Goal: Task Accomplishment & Management: Manage account settings

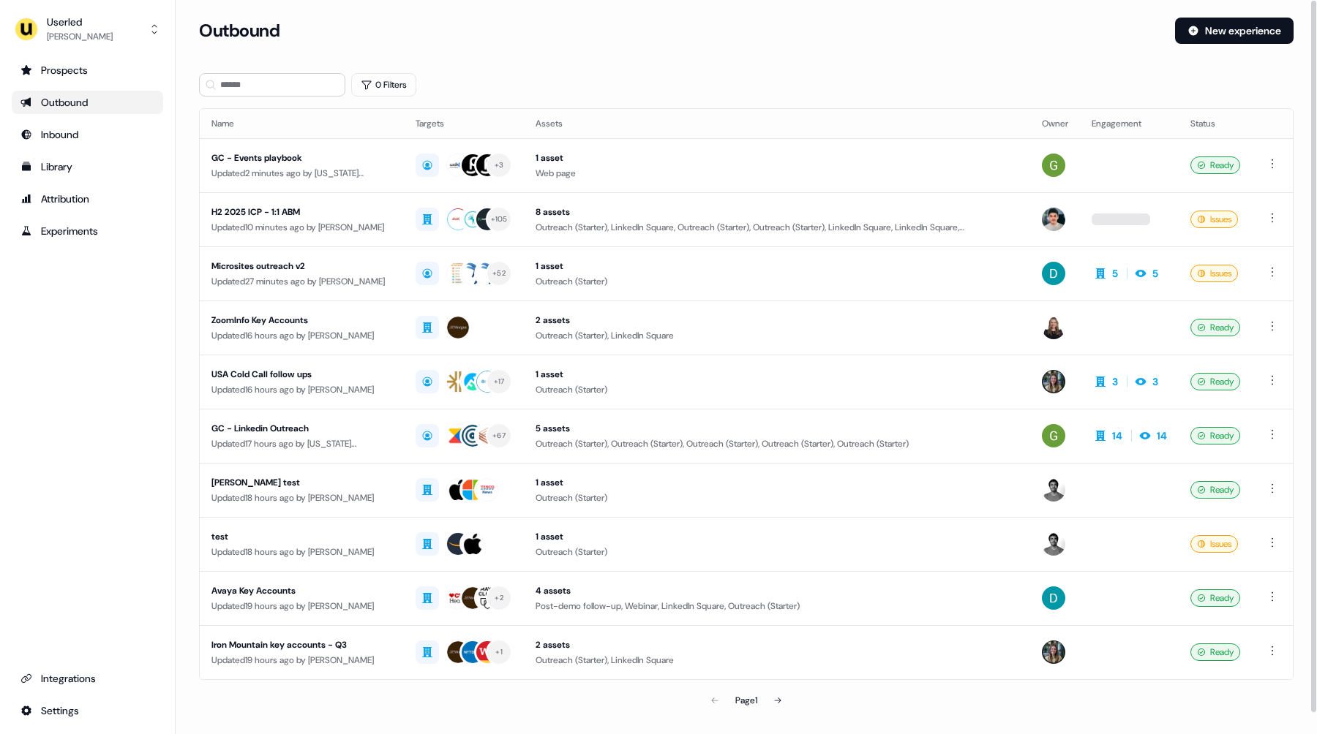
click at [94, 10] on div "Userled [PERSON_NAME] Prospects Outbound Inbound Library Attribution Experiment…" at bounding box center [88, 367] width 176 height 734
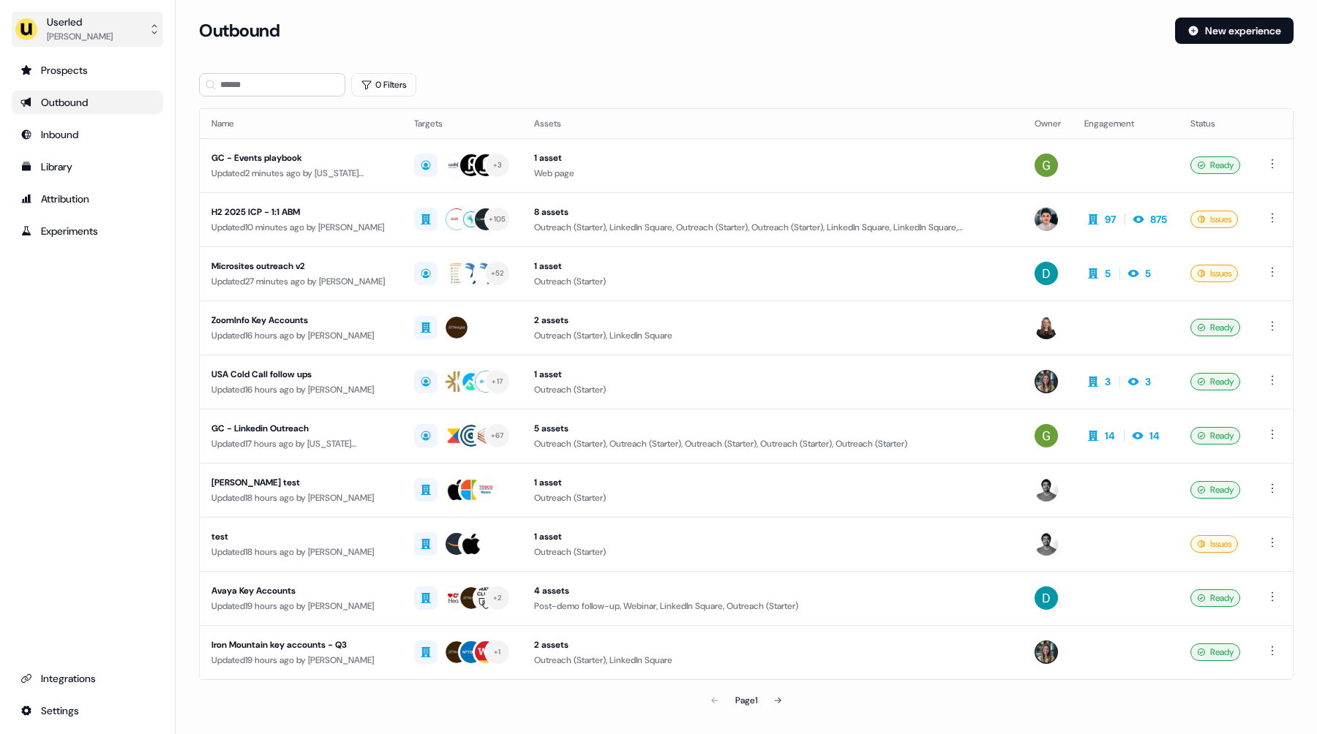
click at [101, 20] on div "Userled" at bounding box center [80, 22] width 66 height 15
click at [117, 66] on div "Impersonate (Admin)" at bounding box center [87, 69] width 139 height 26
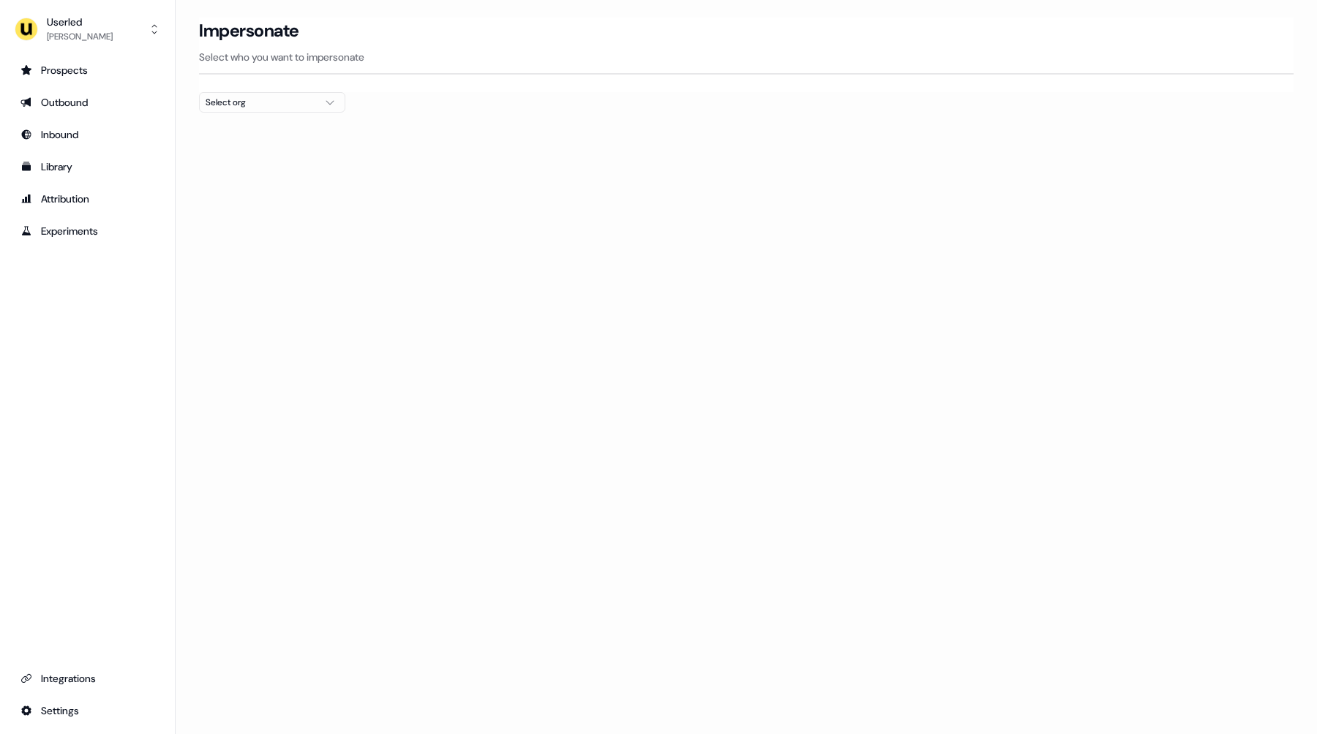
click at [249, 97] on div "Select org" at bounding box center [261, 102] width 110 height 15
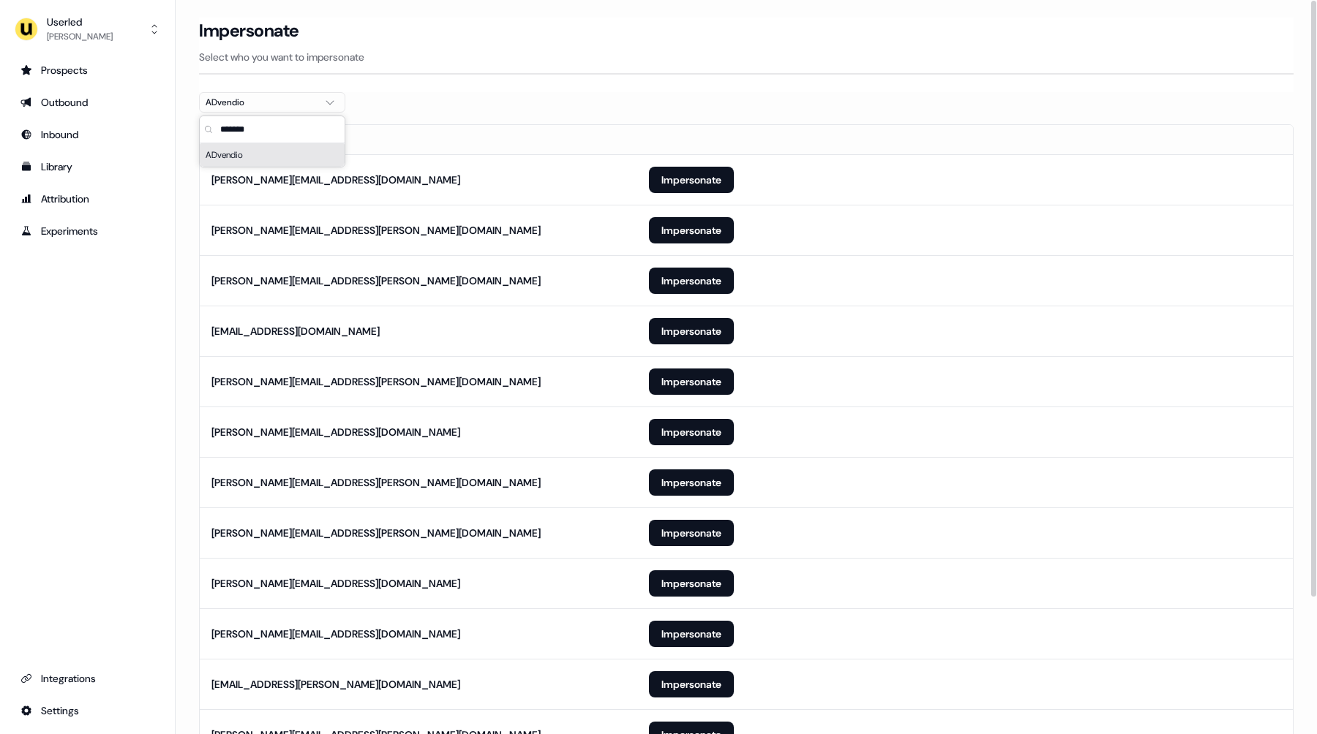
type input "*******"
click at [198, 225] on section "Loading... Impersonate Select who you want to impersonate ADvendio Email [PERSO…" at bounding box center [746, 460] width 1141 height 885
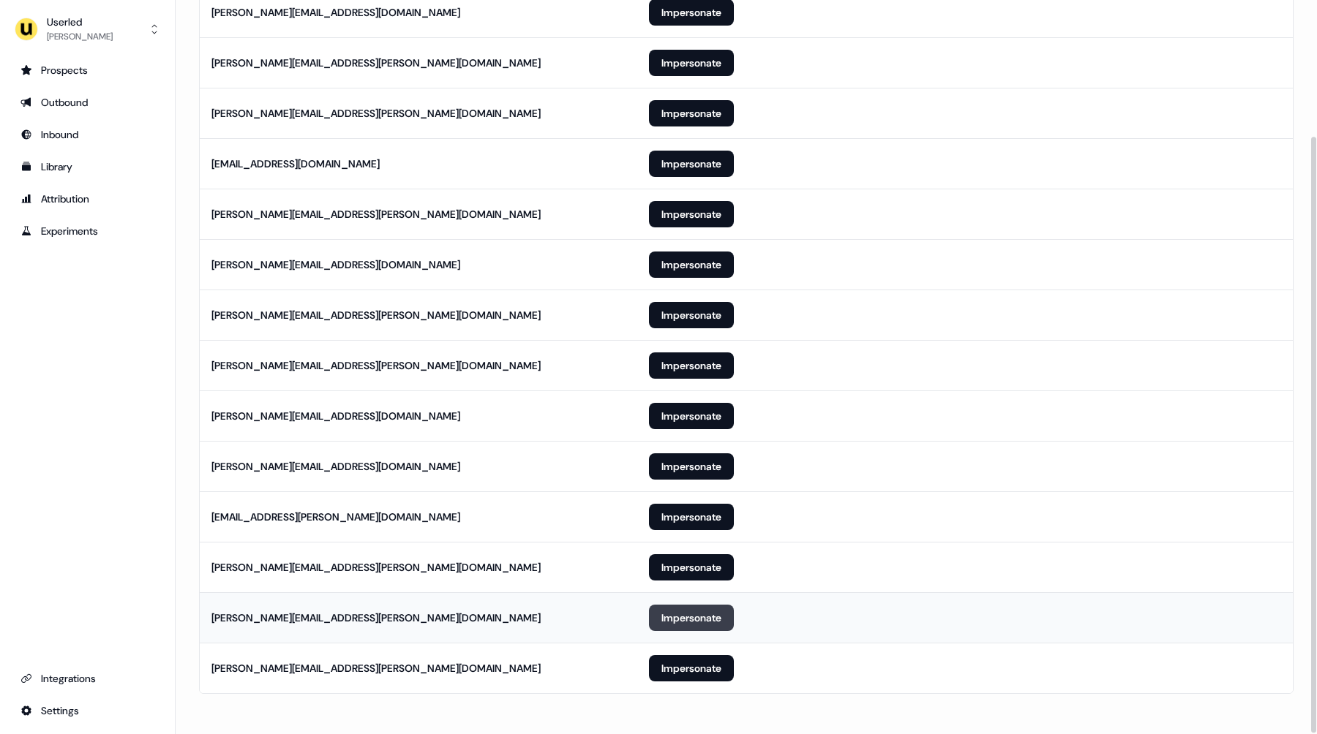
click at [694, 617] on button "Impersonate" at bounding box center [691, 618] width 85 height 26
